Goal: Task Accomplishment & Management: Manage account settings

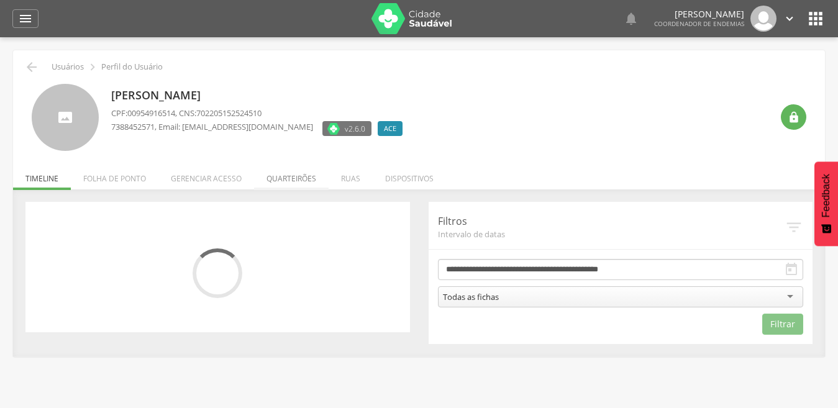
click at [295, 174] on li "Quarteirões" at bounding box center [291, 175] width 75 height 29
click at [295, 174] on ul "Início Produtividade Timeline Folha de ponto Remapeamento Gerenciar acesso Quar…" at bounding box center [419, 178] width 812 height 11
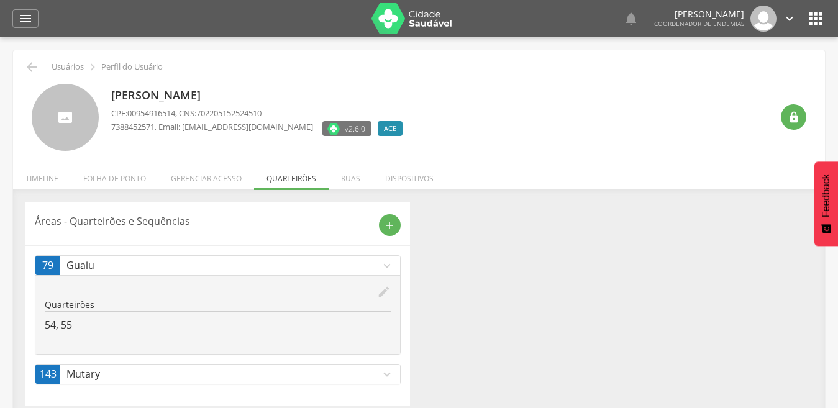
click at [382, 289] on icon "edit" at bounding box center [384, 292] width 14 height 14
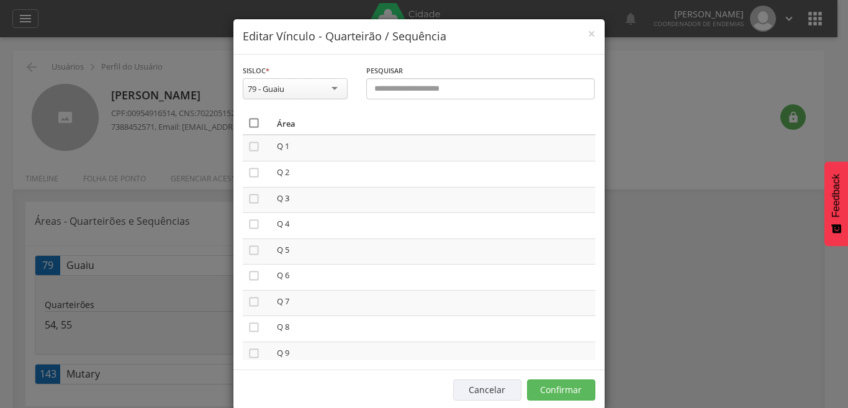
click at [248, 120] on icon "" at bounding box center [254, 123] width 12 height 12
click at [248, 124] on icon "" at bounding box center [254, 123] width 12 height 12
click at [551, 388] on button "Confirmar" at bounding box center [561, 389] width 68 height 21
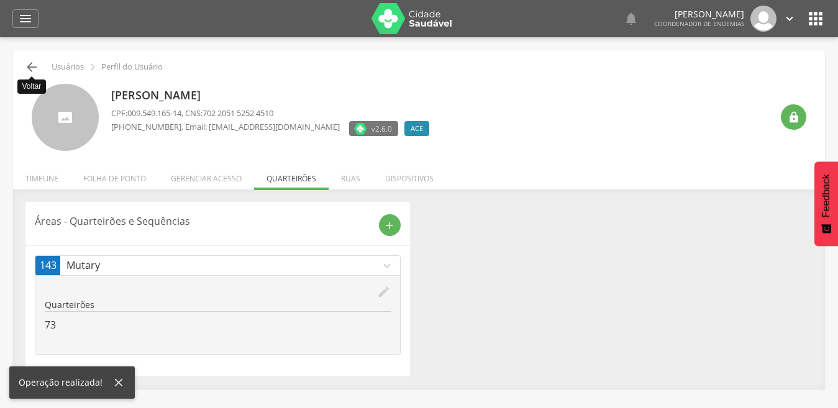
click at [30, 66] on icon "" at bounding box center [31, 67] width 15 height 15
